Goal: Find specific page/section: Find specific page/section

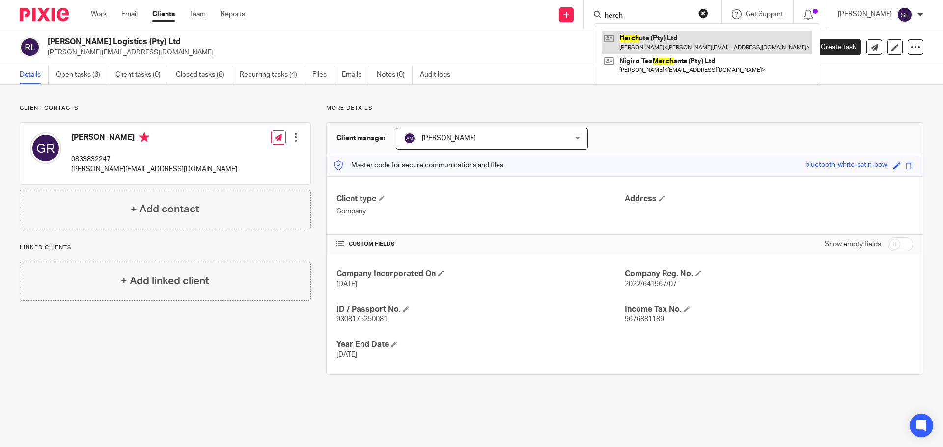
type input "herch"
click at [624, 34] on link at bounding box center [706, 42] width 211 height 23
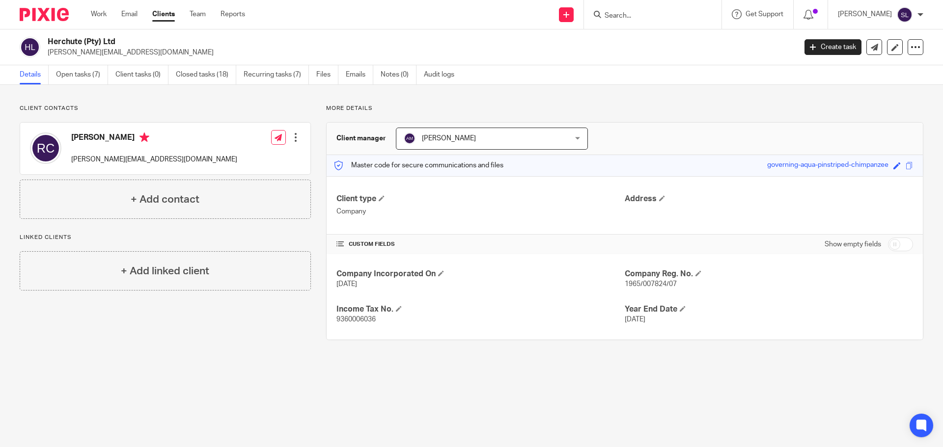
click at [621, 15] on input "Search" at bounding box center [647, 16] width 88 height 9
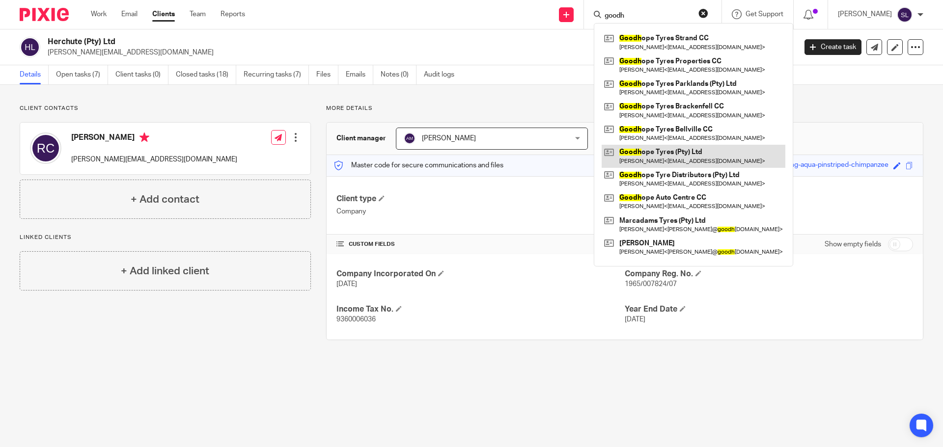
type input "goodh"
click at [654, 151] on link at bounding box center [693, 156] width 184 height 23
